Goal: Task Accomplishment & Management: Manage account settings

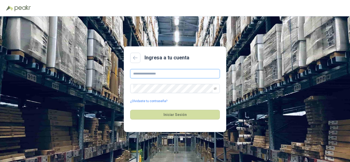
click at [151, 75] on input "text" at bounding box center [175, 73] width 90 height 9
type input "**********"
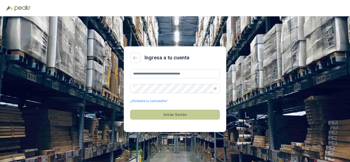
click at [180, 113] on button "Iniciar Sesión" at bounding box center [175, 115] width 90 height 10
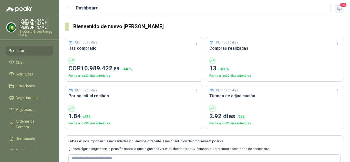
click at [341, 7] on span "15" at bounding box center [343, 4] width 7 height 5
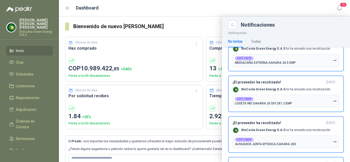
scroll to position [51, 0]
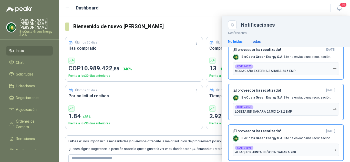
click at [260, 42] on div "Todas" at bounding box center [256, 42] width 10 height 6
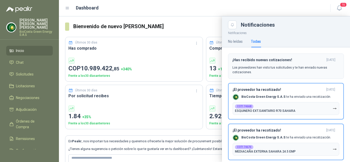
click at [270, 70] on p "Los proveedores han visto tus solicitudes y te han enviado nuevas cotizaciones." at bounding box center [285, 69] width 107 height 9
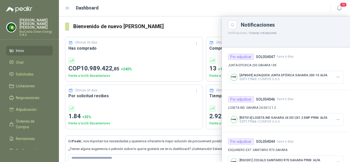
scroll to position [308, 0]
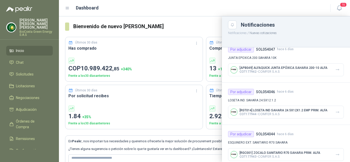
click at [252, 9] on div "Dashboard" at bounding box center [194, 7] width 259 height 7
click at [338, 9] on icon "button" at bounding box center [339, 8] width 6 height 6
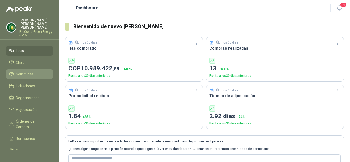
click at [30, 72] on span "Solicitudes" at bounding box center [25, 75] width 18 height 6
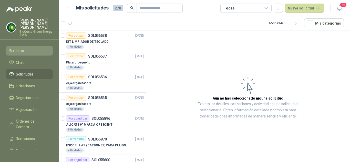
click at [26, 48] on li "Inicio" at bounding box center [29, 51] width 40 height 6
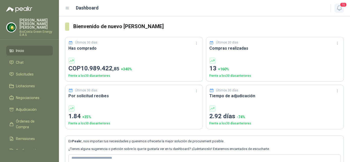
click at [342, 5] on span "15" at bounding box center [343, 4] width 7 height 5
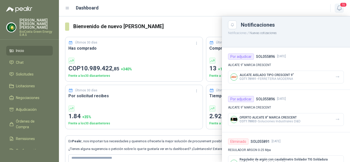
click at [339, 10] on icon "button" at bounding box center [339, 8] width 6 height 6
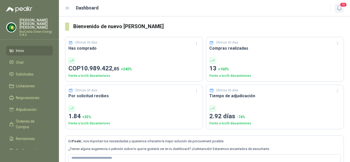
click at [339, 8] on icon "button" at bounding box center [339, 8] width 6 height 6
